Goal: Book appointment/travel/reservation

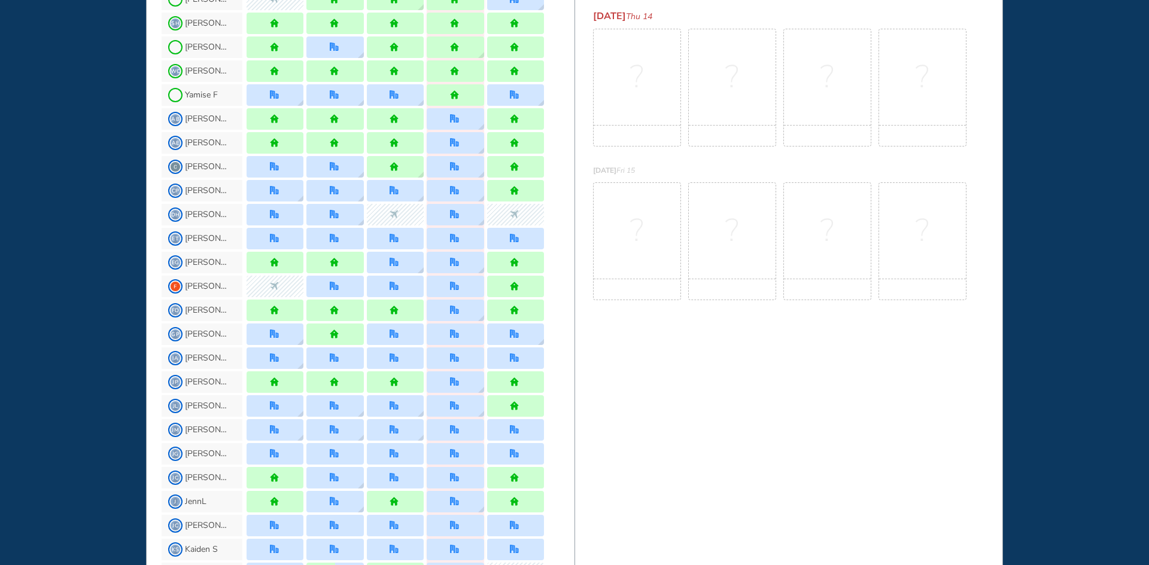
scroll to position [598, 0]
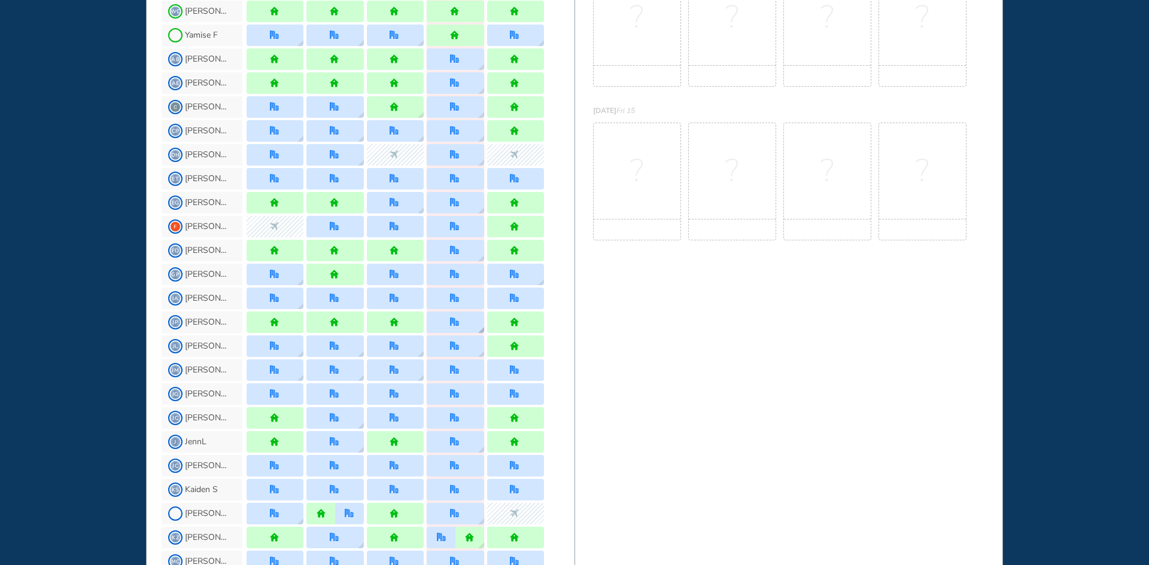
click at [478, 333] on img "location dialog" at bounding box center [481, 330] width 6 height 6
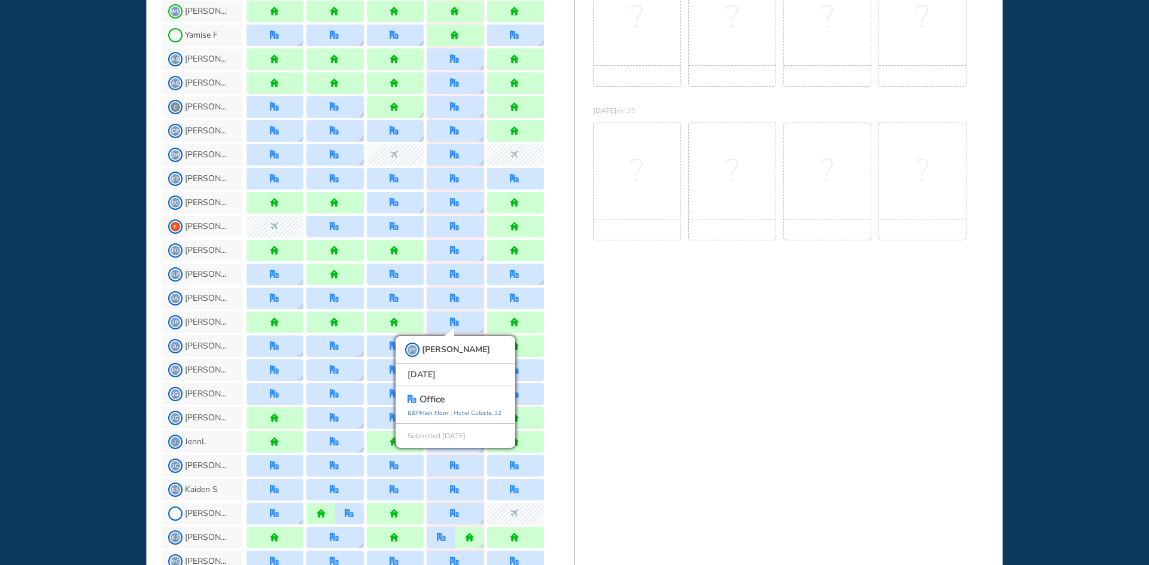
click at [565, 296] on div "IA [PERSON_NAME]" at bounding box center [368, 299] width 413 height 24
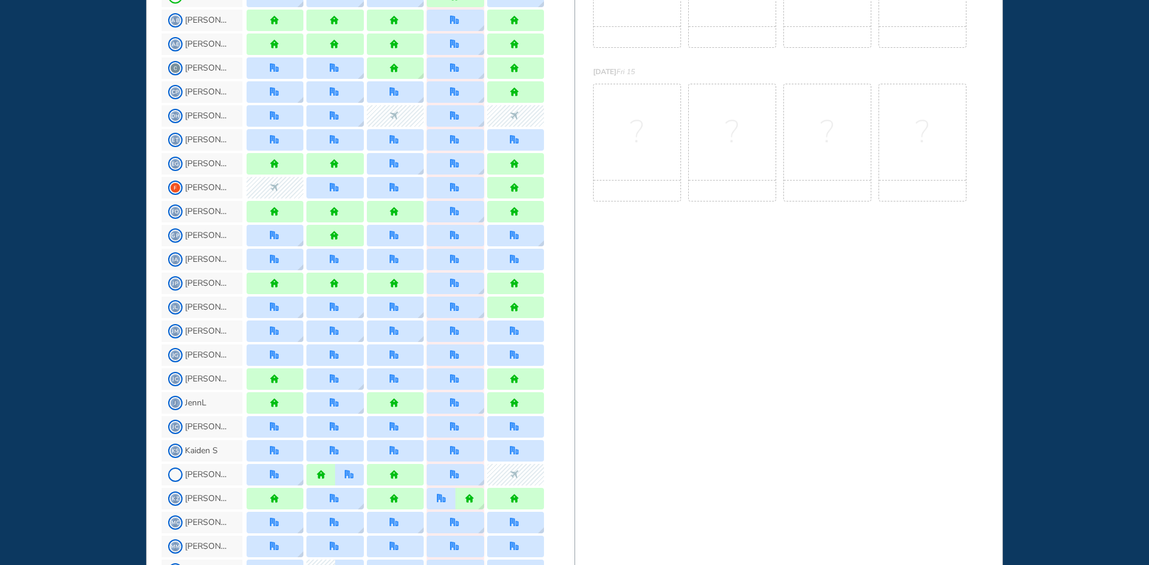
scroll to position [658, 0]
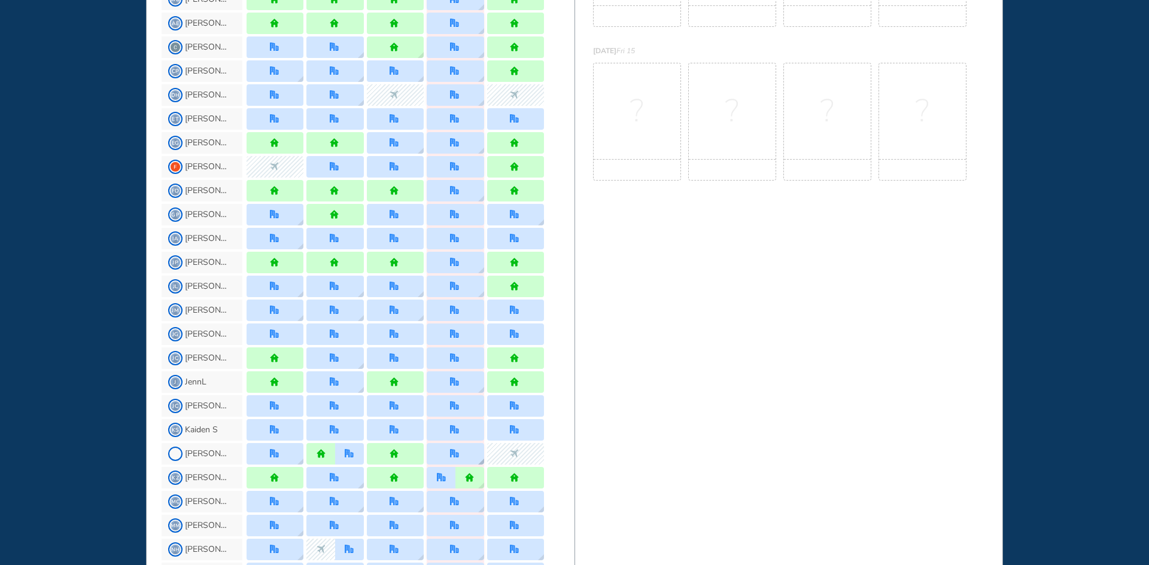
click at [478, 459] on img "location dialog" at bounding box center [481, 462] width 6 height 6
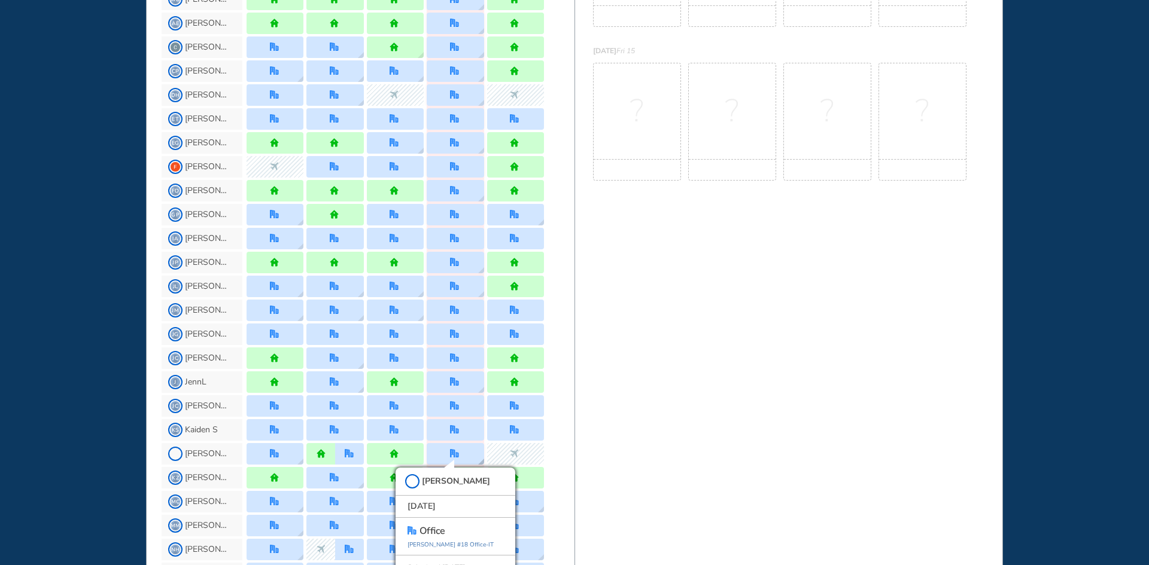
scroll to position [673, 0]
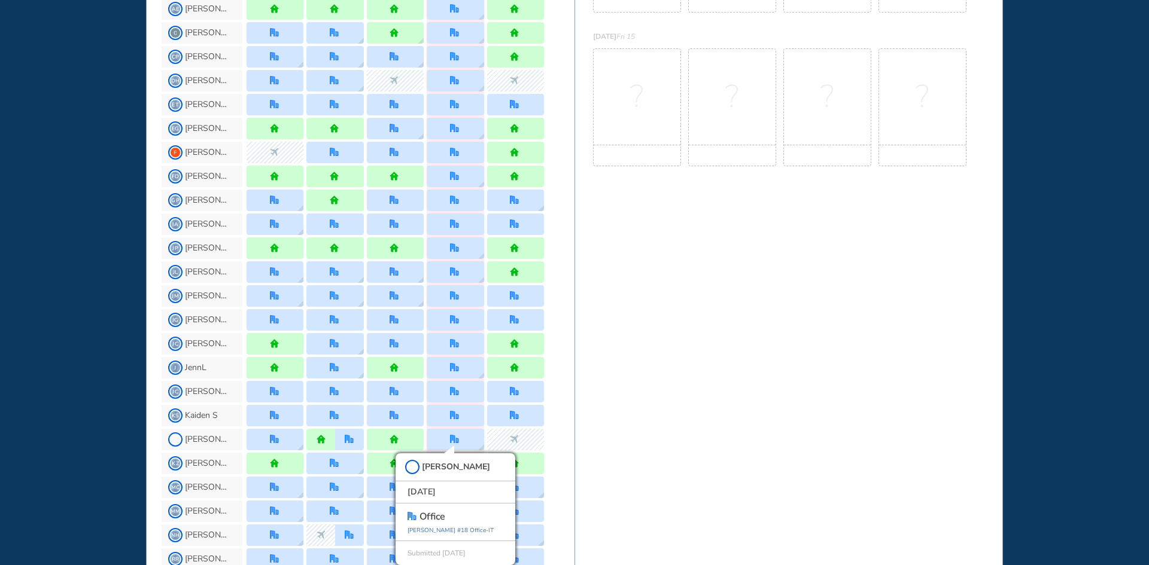
click at [1036, 346] on div "WHO'S WHERE WHEN MY WORK INITIATIVES 194 MV New! NOTIFICATIONS All Location Tas…" at bounding box center [574, 282] width 1149 height 565
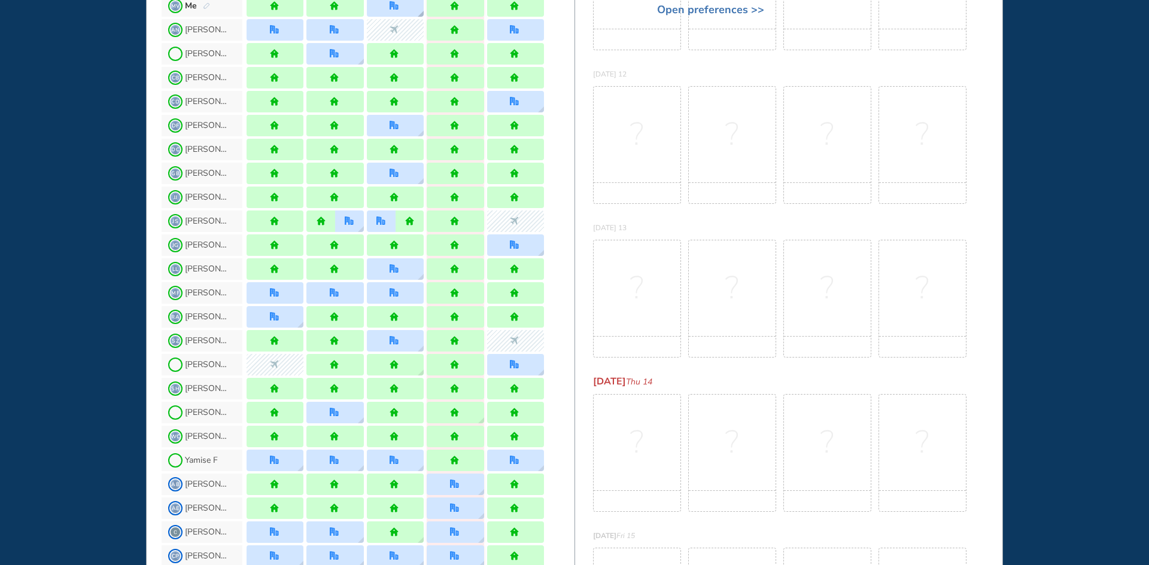
scroll to position [0, 0]
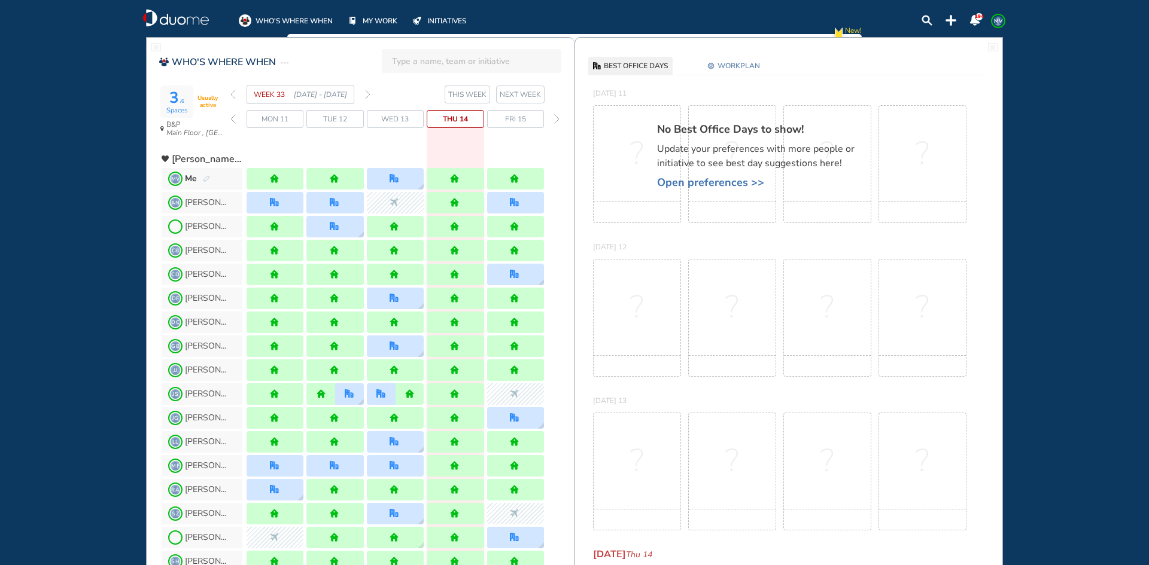
click at [366, 92] on img "forward week" at bounding box center [367, 95] width 5 height 10
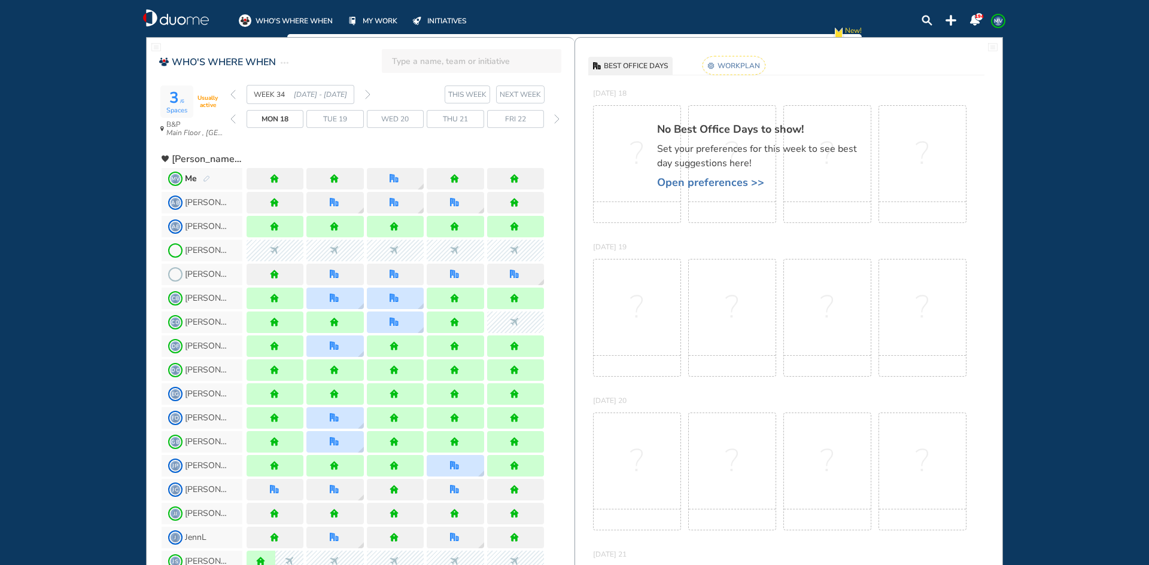
click at [737, 69] on rect at bounding box center [733, 65] width 63 height 19
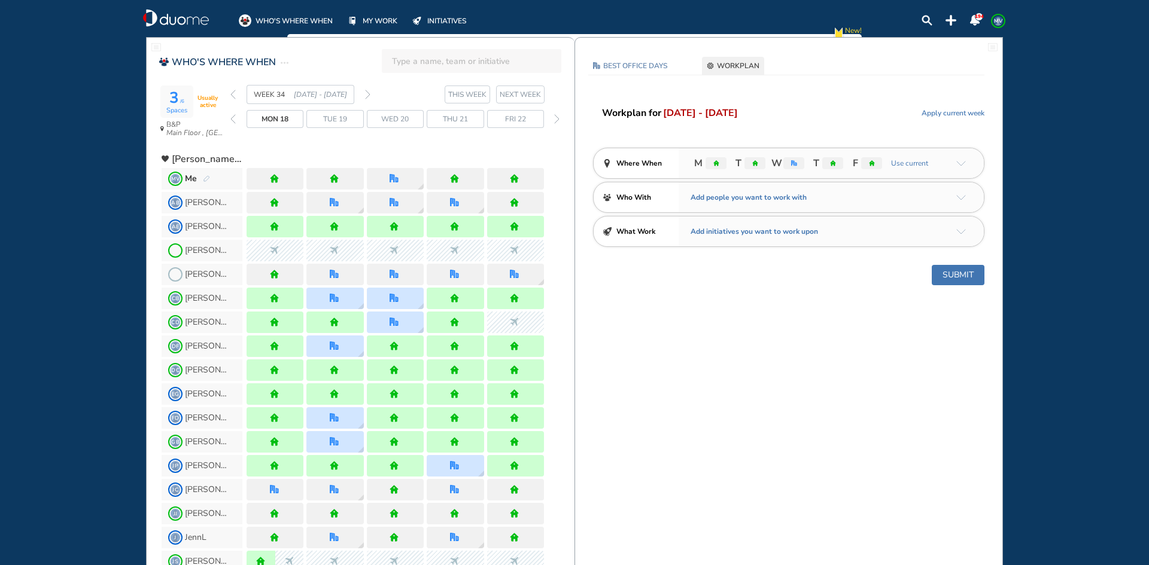
click at [962, 163] on img "arrow-down-a5b4c4" at bounding box center [961, 163] width 10 height 5
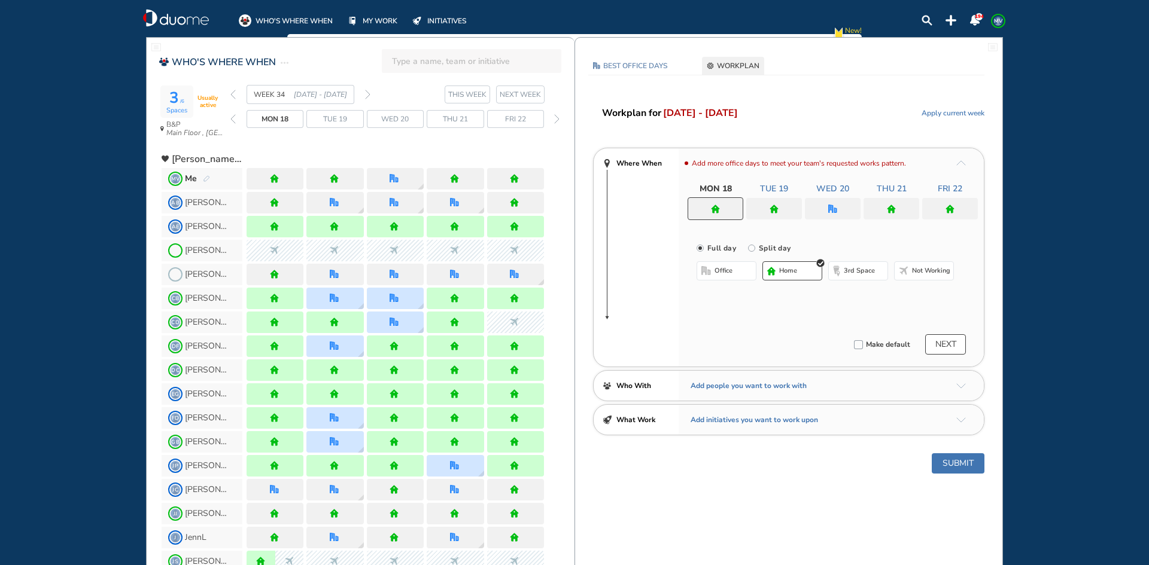
click at [836, 211] on img "office" at bounding box center [832, 209] width 9 height 9
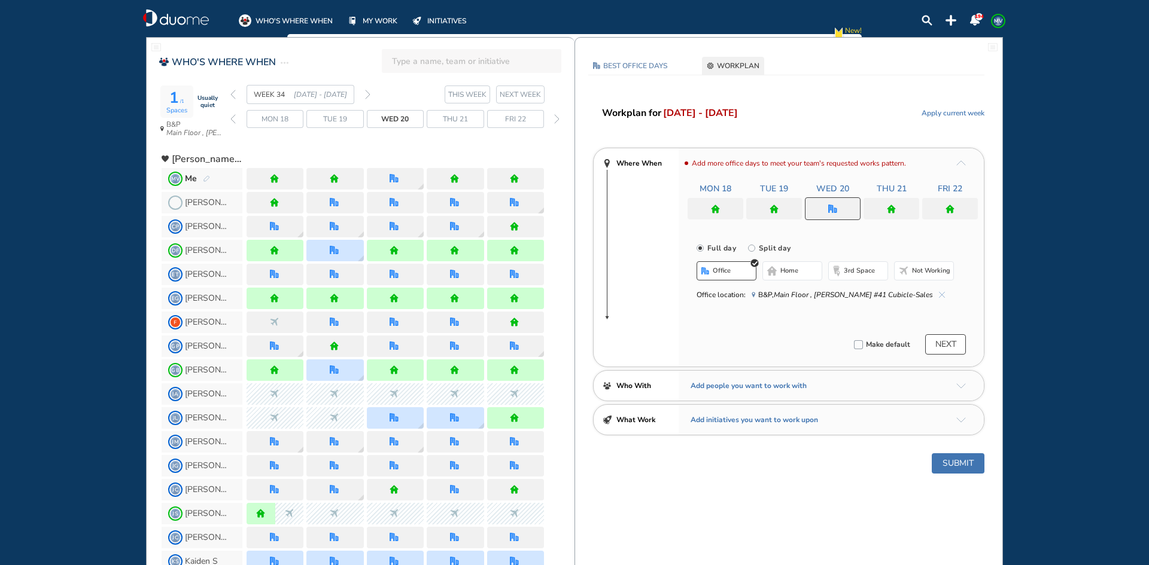
click at [784, 270] on span "home" at bounding box center [789, 271] width 18 height 10
click at [939, 206] on div at bounding box center [950, 209] width 56 height 22
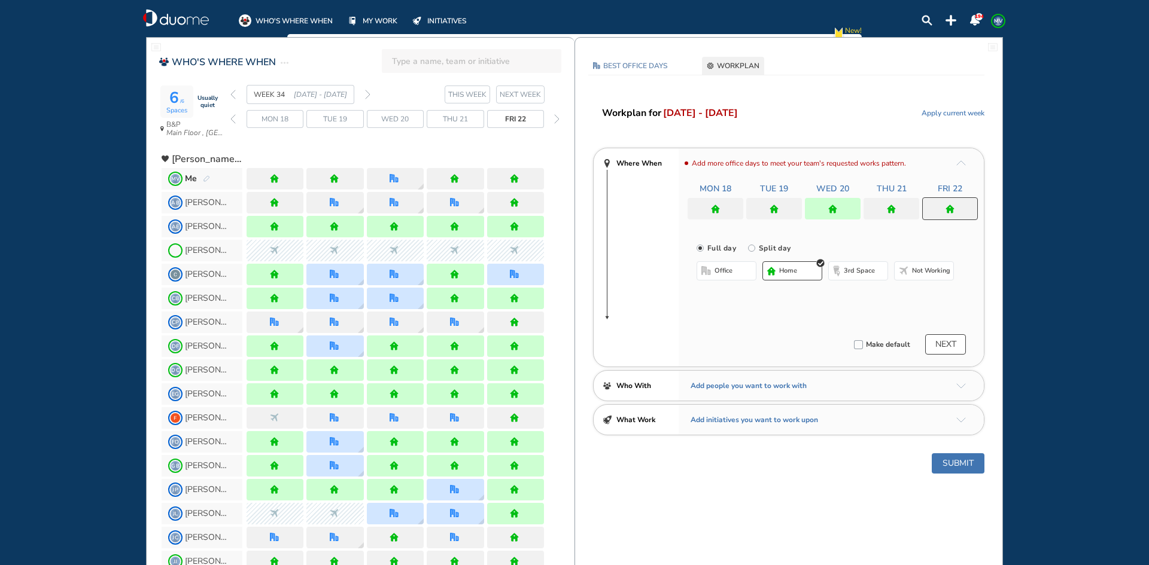
click at [709, 273] on img "office-bdbdbd" at bounding box center [706, 271] width 10 height 10
click at [794, 310] on button "Select a Desk" at bounding box center [783, 310] width 54 height 12
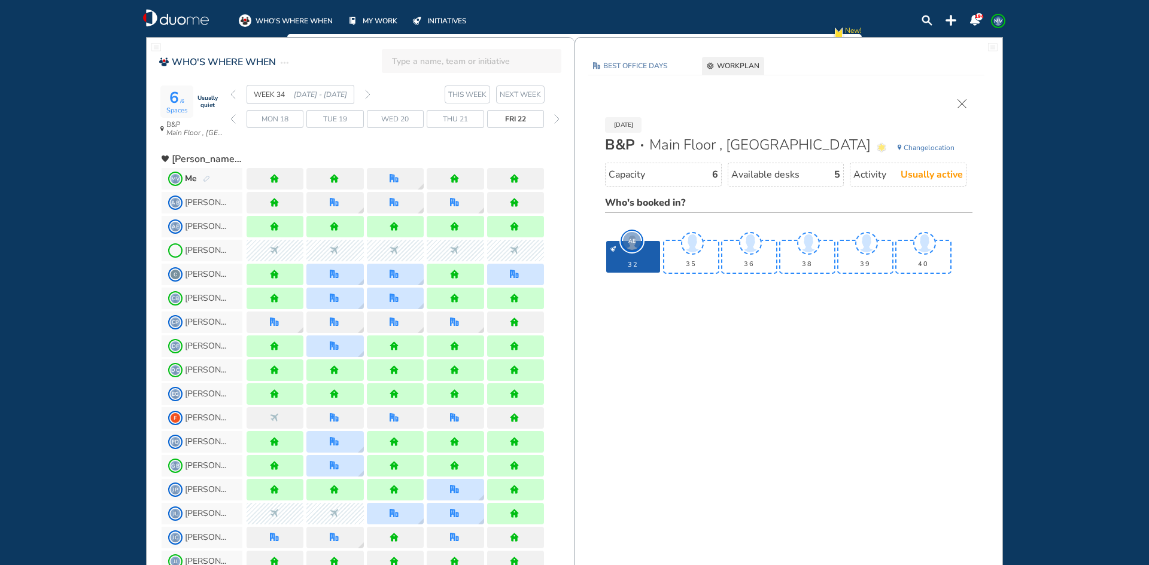
click at [922, 148] on span "Change" at bounding box center [916, 148] width 25 height 10
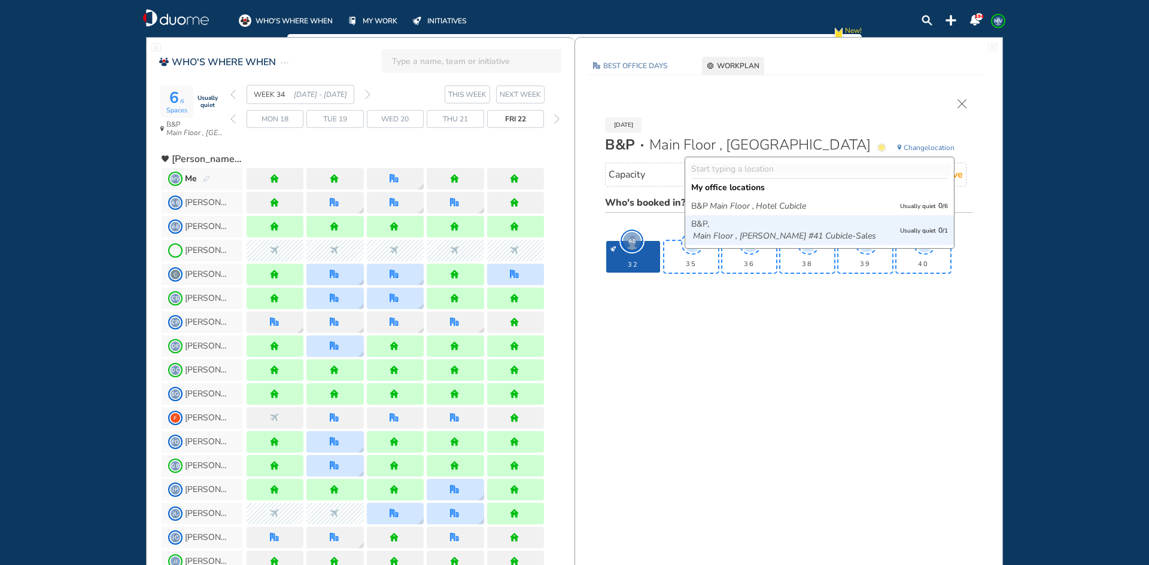
click at [853, 236] on icon "Main Floor , [PERSON_NAME] #41 Cubicle-Sales" at bounding box center [784, 236] width 183 height 12
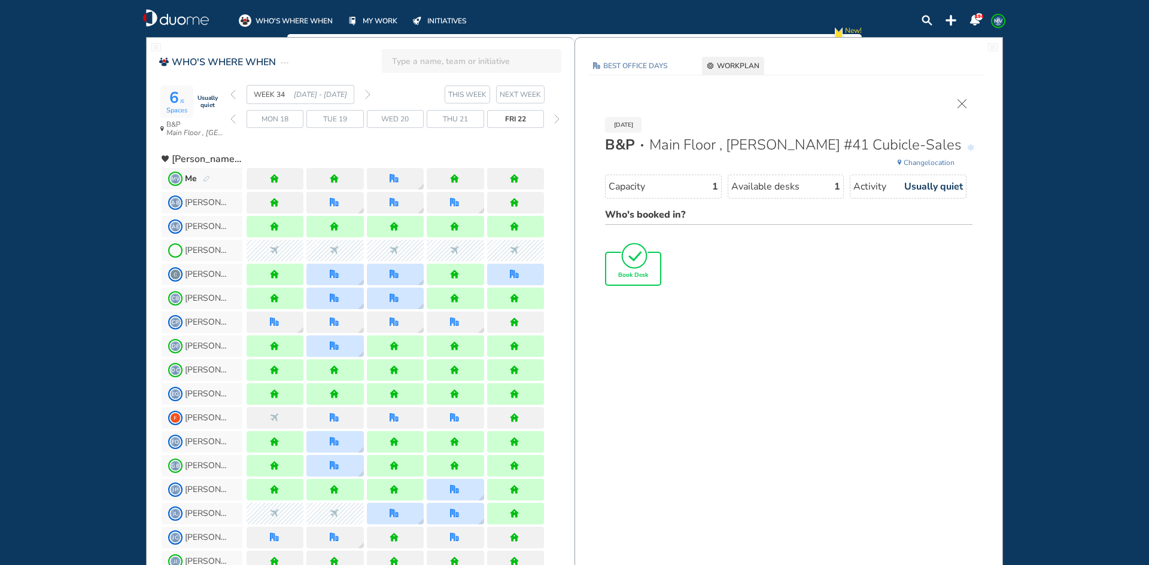
click at [638, 283] on div "Book Desk" at bounding box center [633, 269] width 54 height 32
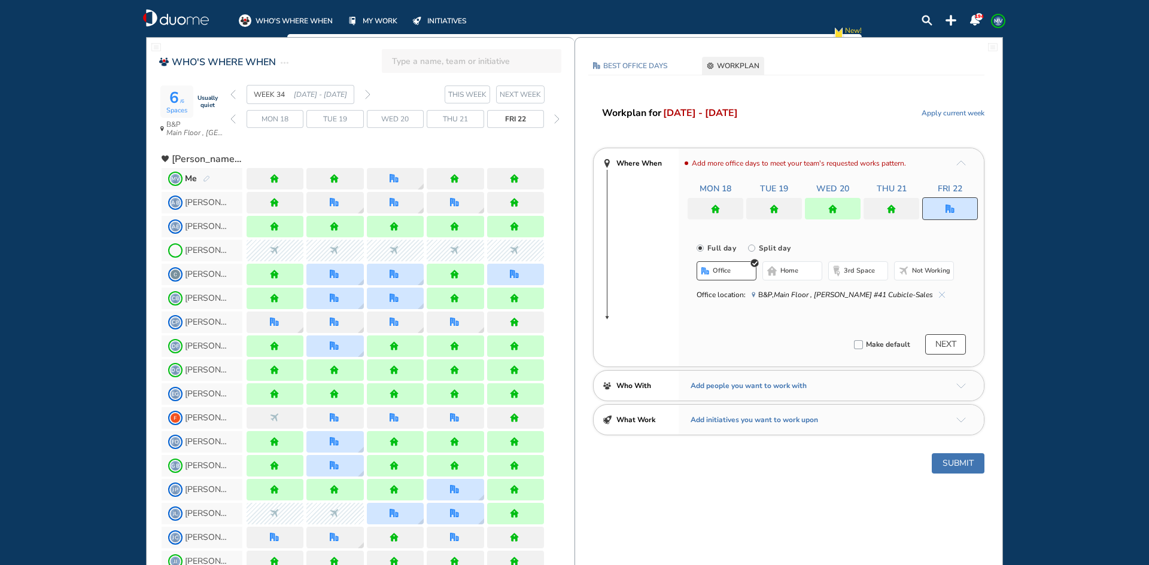
click at [962, 465] on button "Submit" at bounding box center [958, 464] width 53 height 20
